Goal: Task Accomplishment & Management: Use online tool/utility

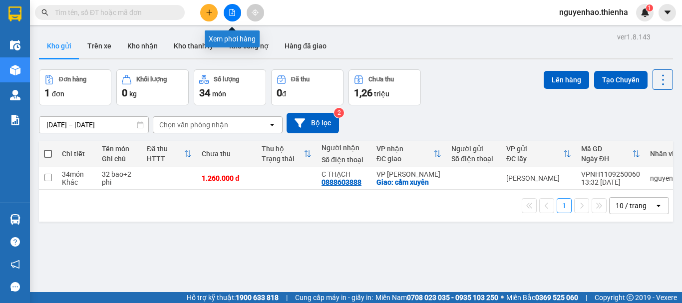
click at [233, 14] on icon "file-add" at bounding box center [232, 12] width 7 height 7
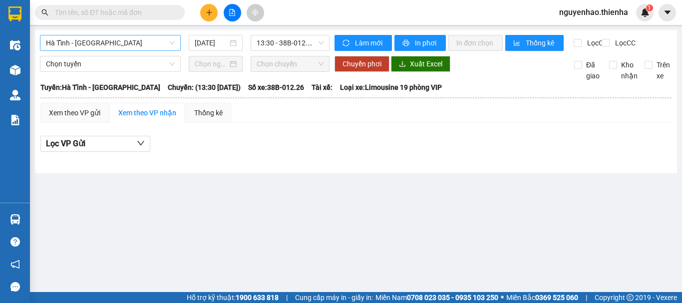
click at [109, 43] on span "Hà Tĩnh - [GEOGRAPHIC_DATA]" at bounding box center [110, 42] width 129 height 15
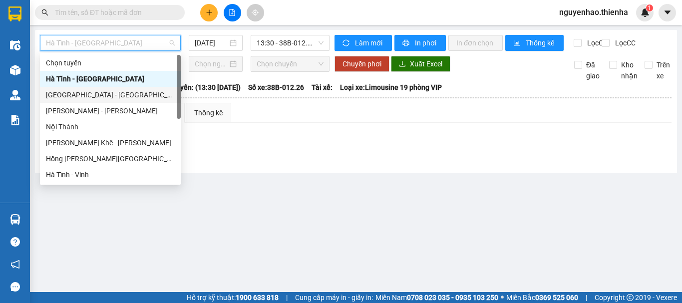
click at [82, 97] on div "[GEOGRAPHIC_DATA] - [GEOGRAPHIC_DATA]" at bounding box center [110, 94] width 129 height 11
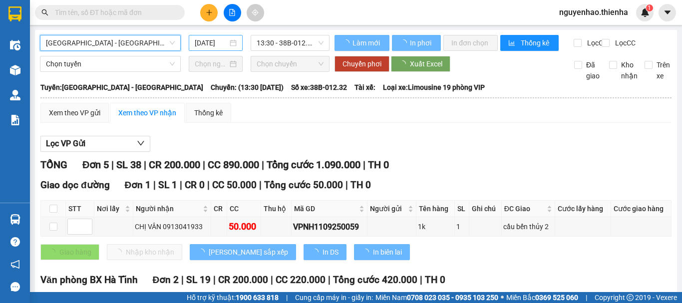
click at [222, 47] on input "[DATE]" at bounding box center [211, 42] width 33 height 11
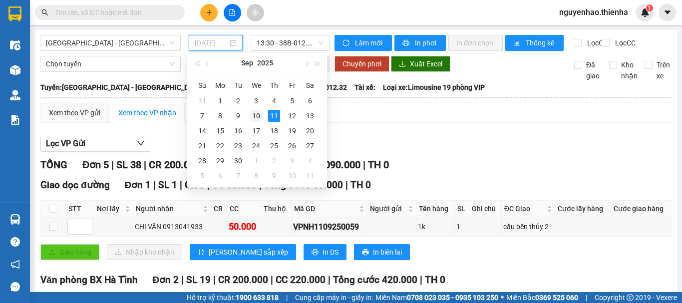
click at [255, 119] on div "10" at bounding box center [256, 116] width 12 height 12
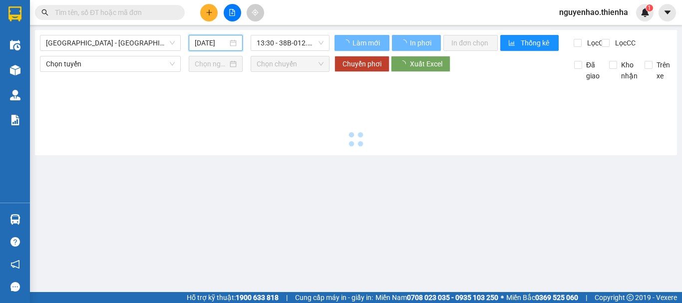
type input "[DATE]"
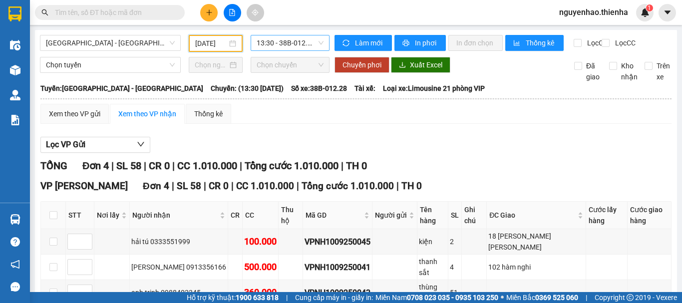
click at [283, 46] on span "13:30 - 38B-012.28" at bounding box center [290, 42] width 67 height 15
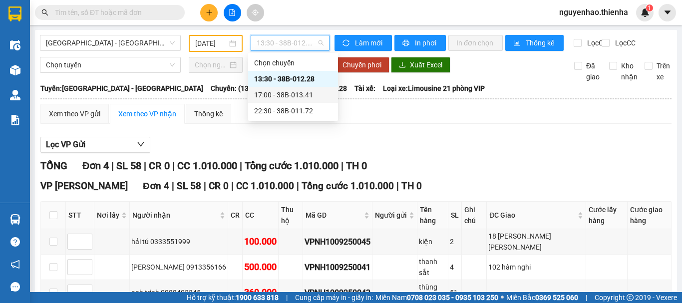
click at [292, 95] on div "17:00 - 38B-013.41" at bounding box center [293, 94] width 78 height 11
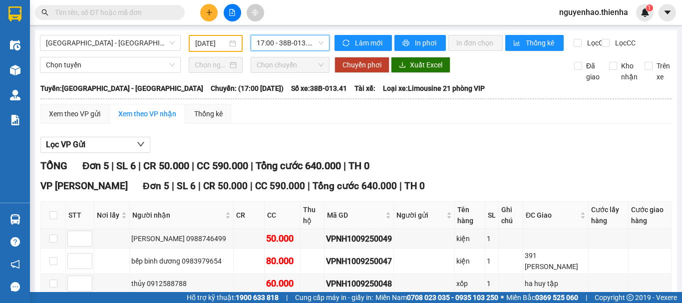
click at [313, 44] on span "17:00 - 38B-013.41" at bounding box center [290, 42] width 67 height 15
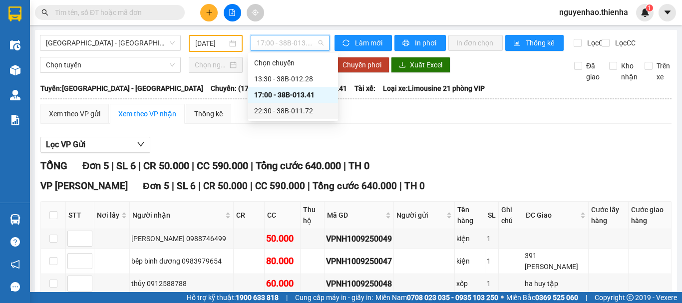
click at [289, 114] on div "22:30 - 38B-011.72" at bounding box center [293, 110] width 78 height 11
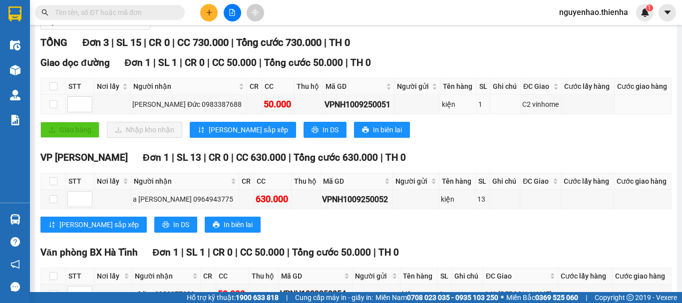
scroll to position [194, 0]
